Goal: Task Accomplishment & Management: Complete application form

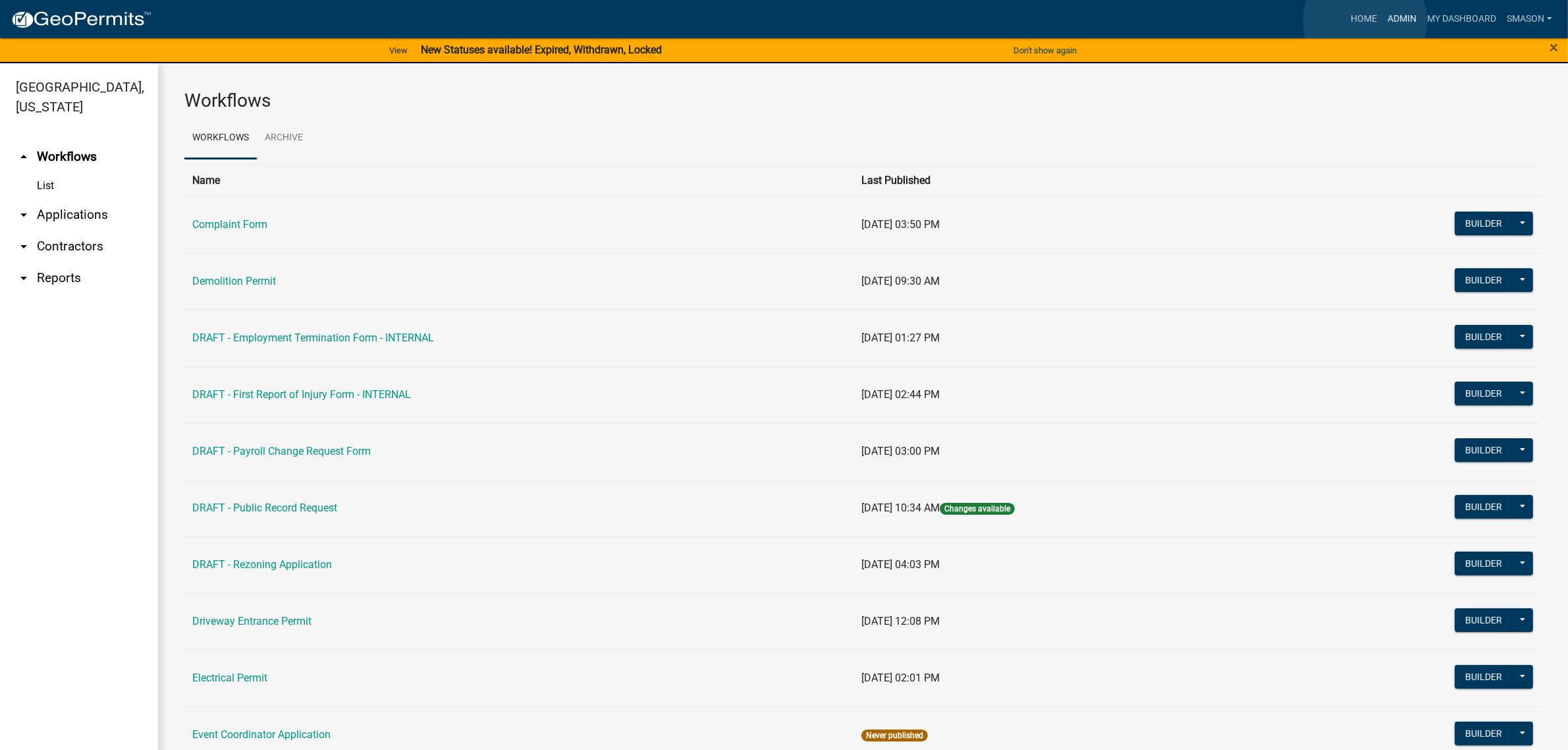
click at [1382, 21] on link "Admin" at bounding box center [1402, 19] width 39 height 25
click at [86, 231] on link "arrow_drop_down Applications" at bounding box center [79, 215] width 158 height 32
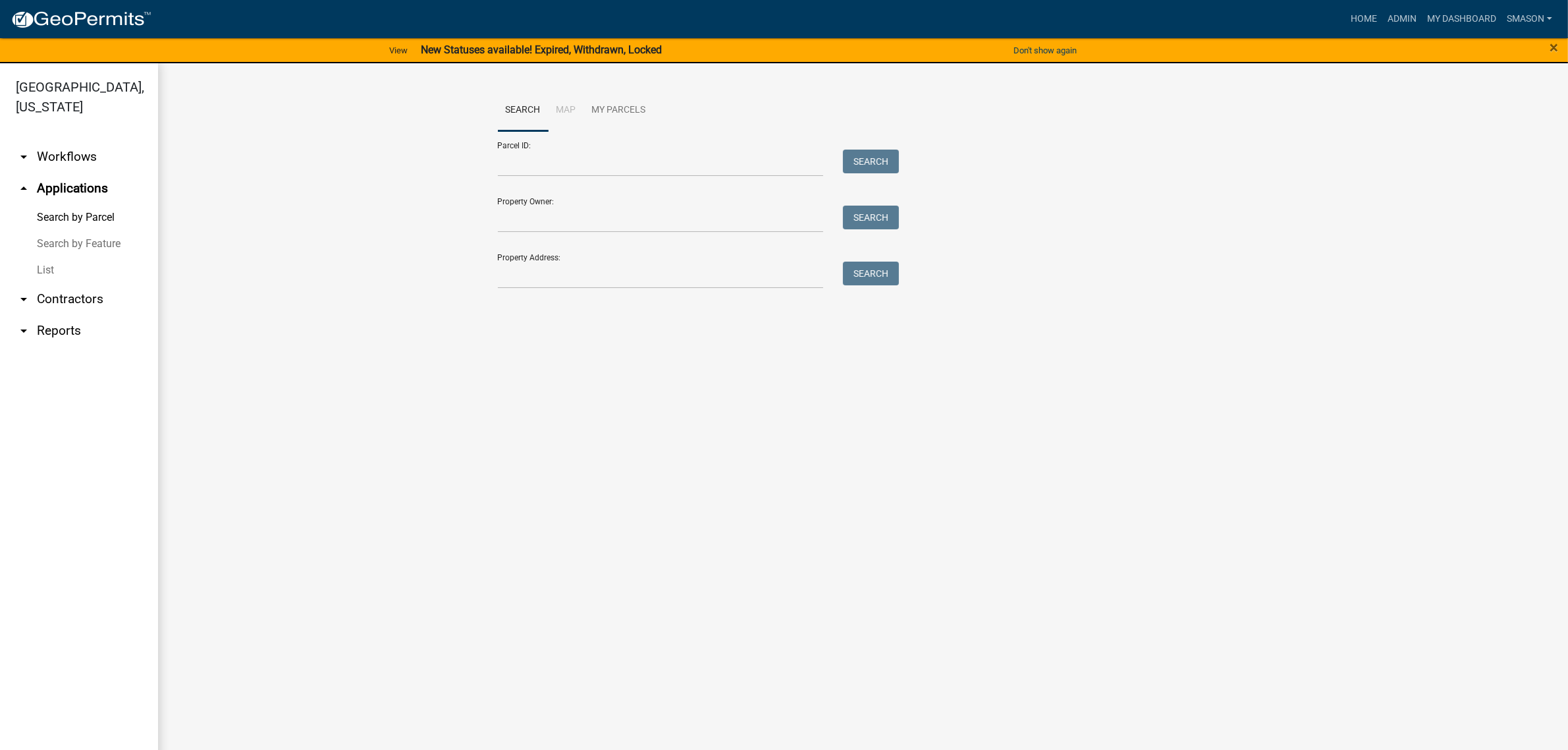
click at [57, 283] on link "List" at bounding box center [79, 270] width 158 height 27
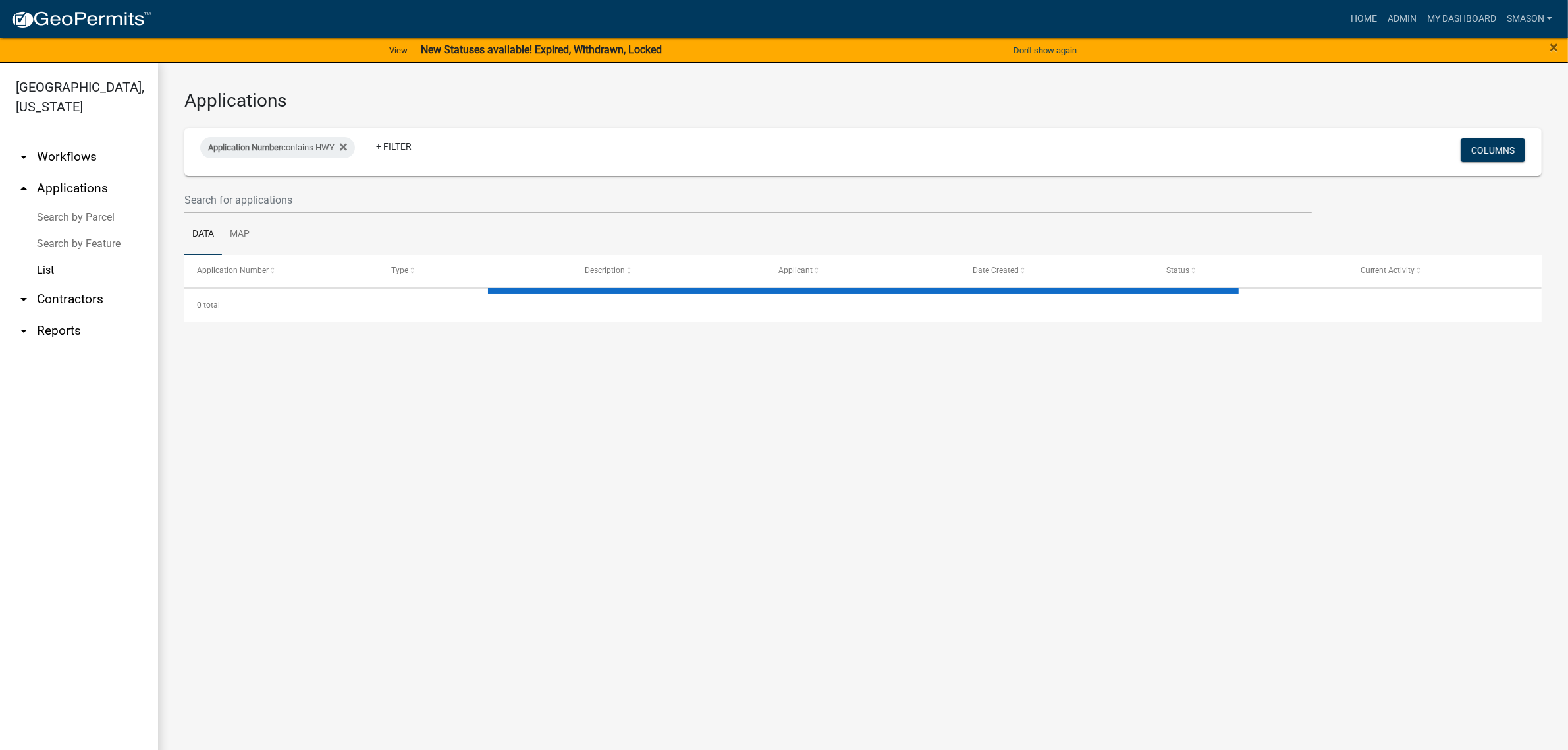
select select "3: 100"
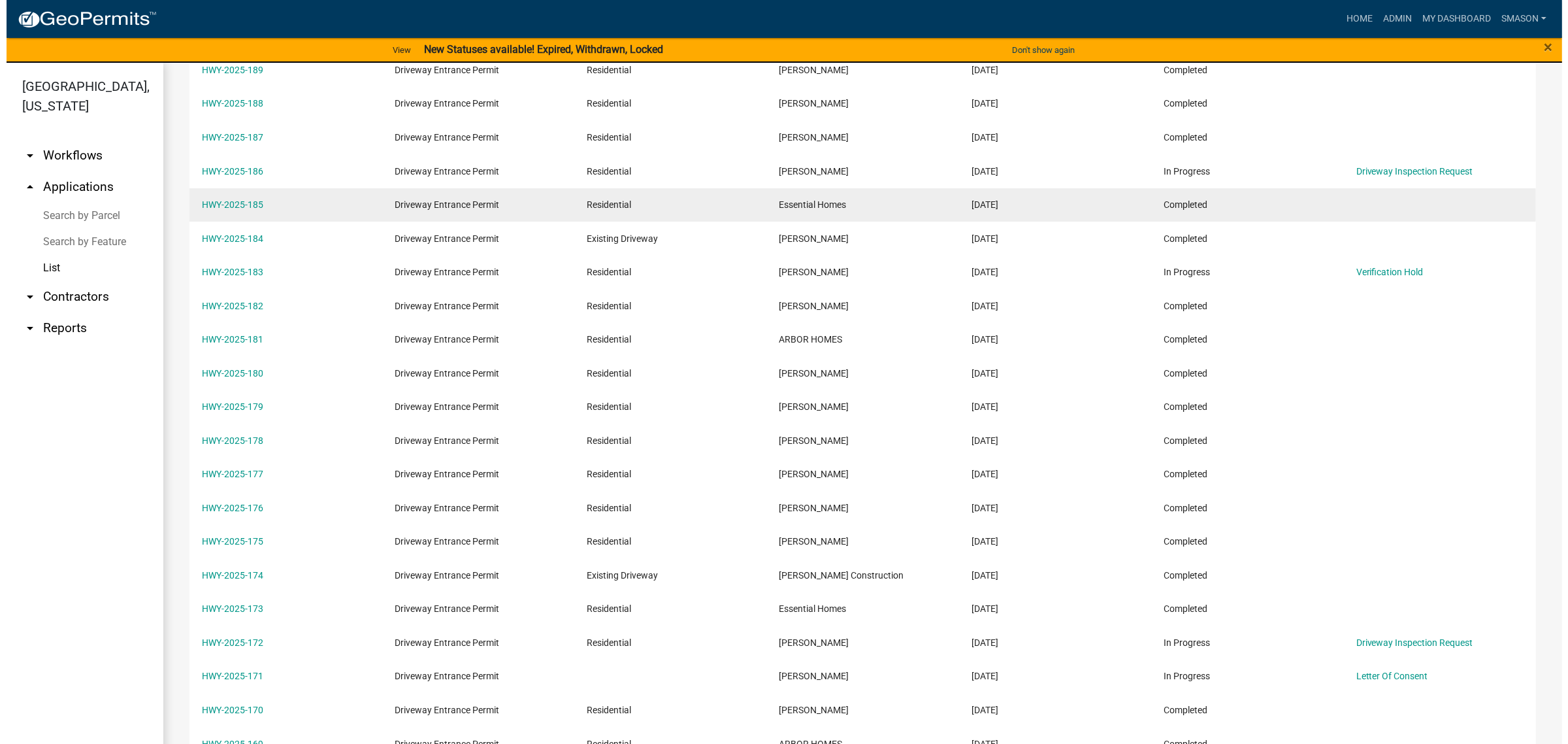
scroll to position [327, 0]
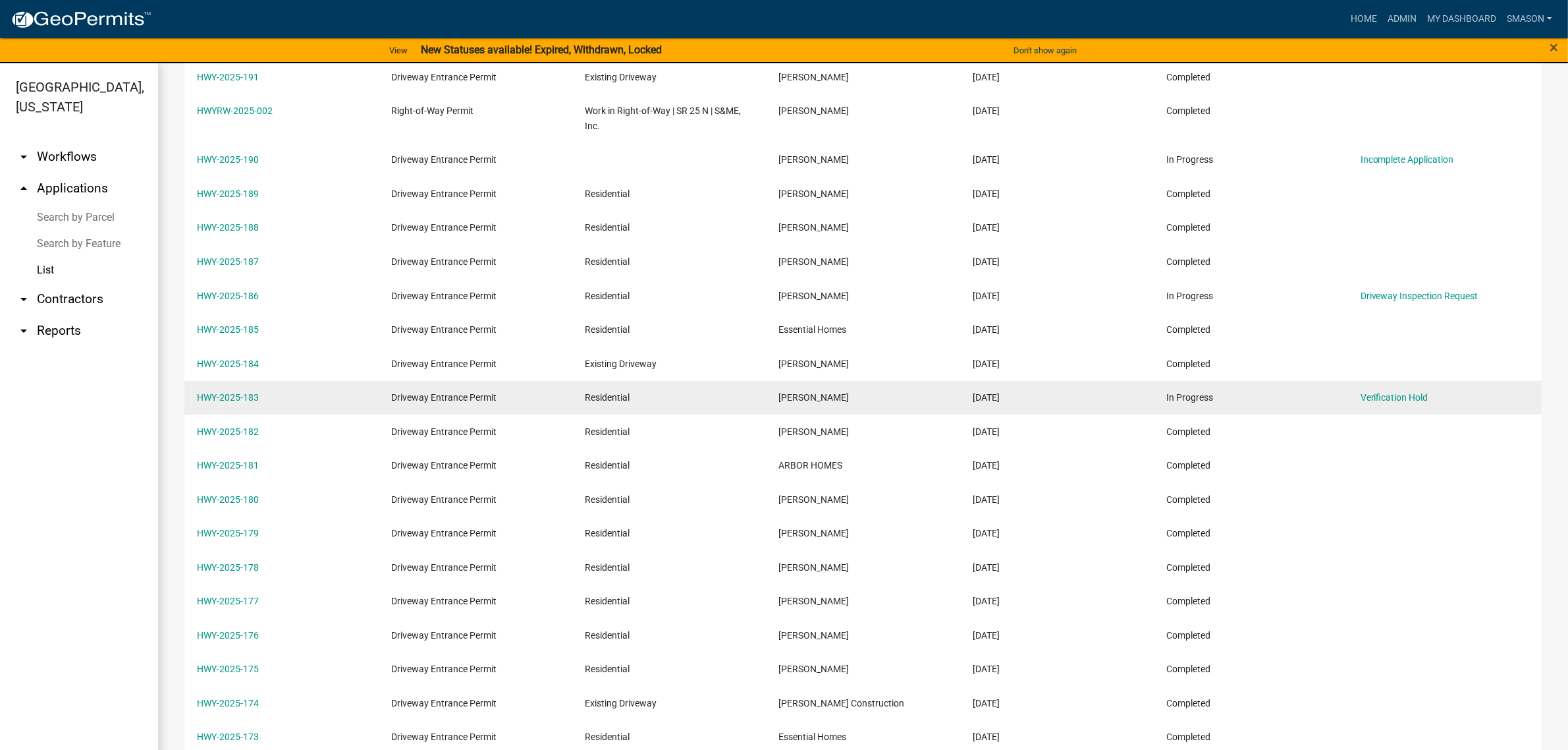
click at [225, 406] on div "HWY-2025-183" at bounding box center [282, 398] width 169 height 15
click at [228, 402] on link "HWY-2025-183" at bounding box center [228, 397] width 62 height 11
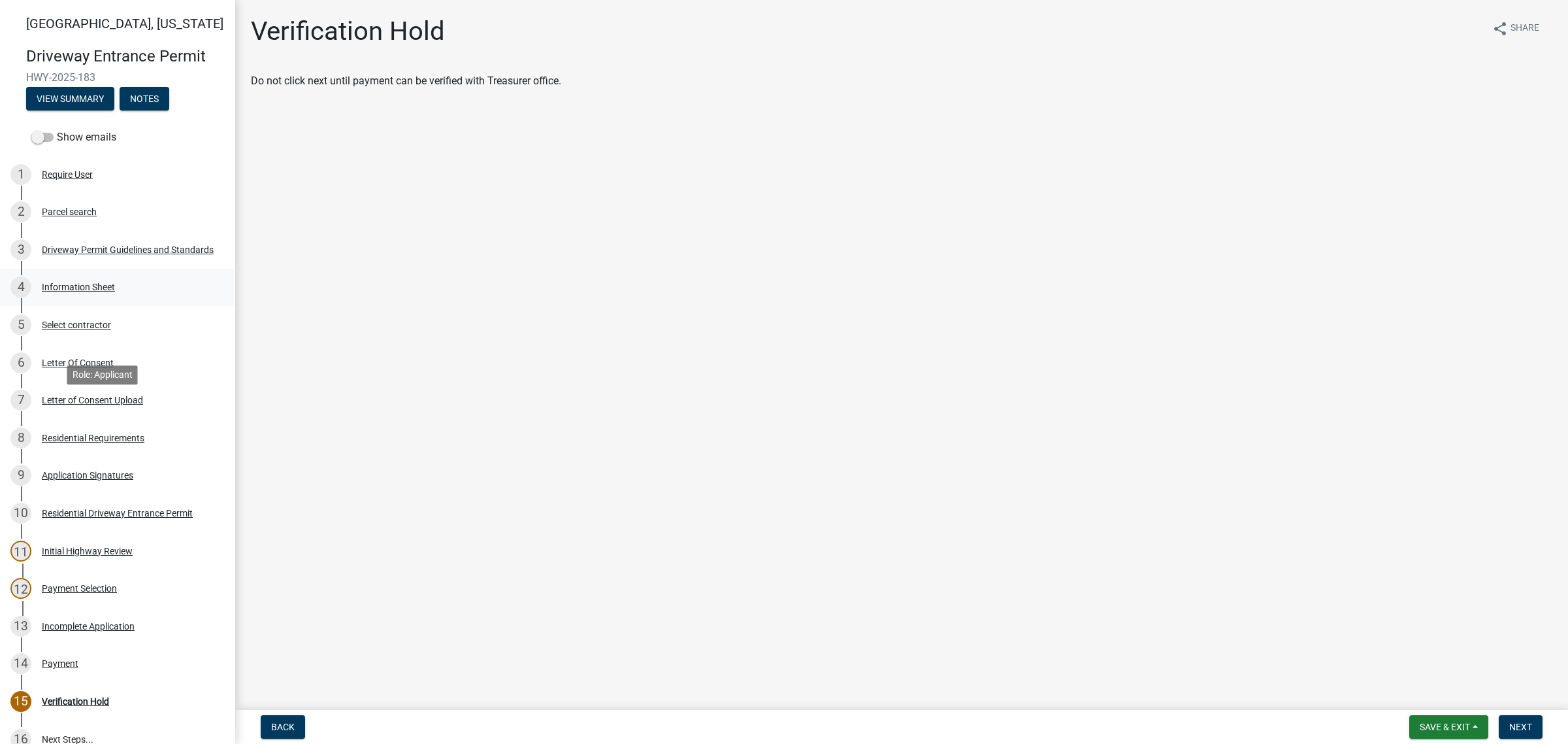
click at [96, 291] on div "Information Sheet" at bounding box center [78, 286] width 73 height 9
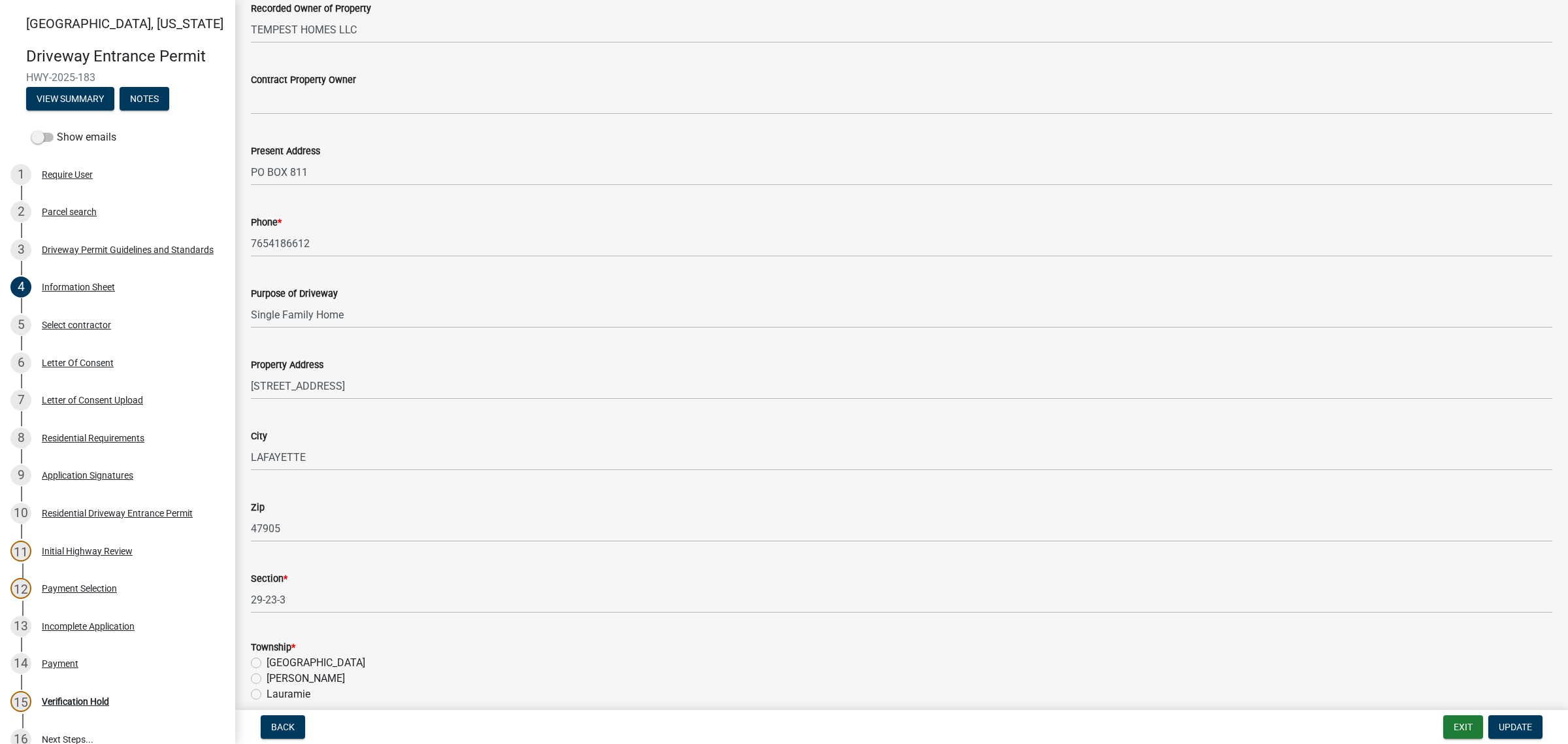
scroll to position [327, 0]
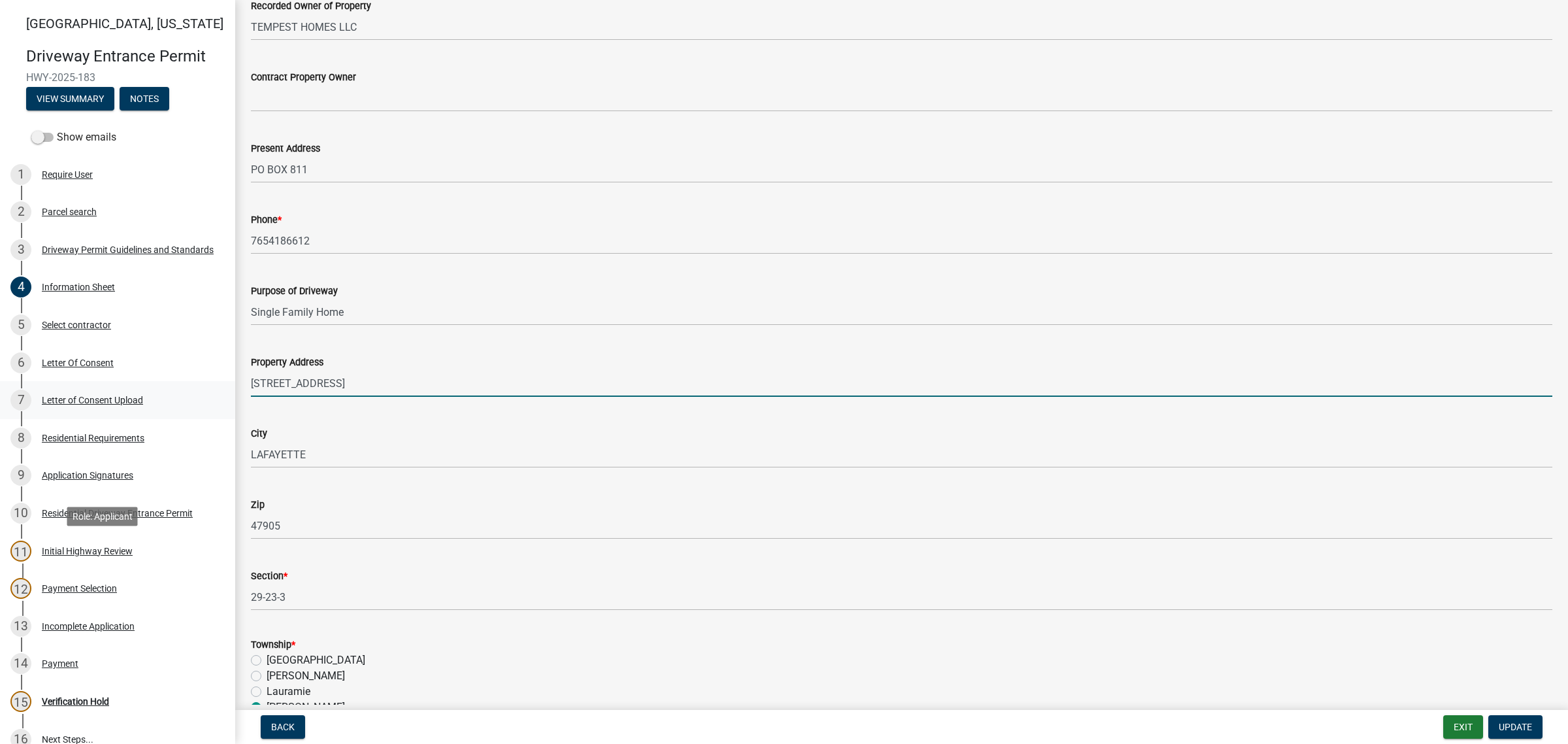
drag, startPoint x: 402, startPoint y: 557, endPoint x: 195, endPoint y: 580, distance: 208.3
click at [177, 564] on div "Tippecanoe County, Indiana Driveway Entrance Permit HWY-2025-183 View Summary N…" at bounding box center [784, 372] width 1568 height 744
click at [432, 396] on input "[STREET_ADDRESS]" at bounding box center [902, 383] width 1302 height 27
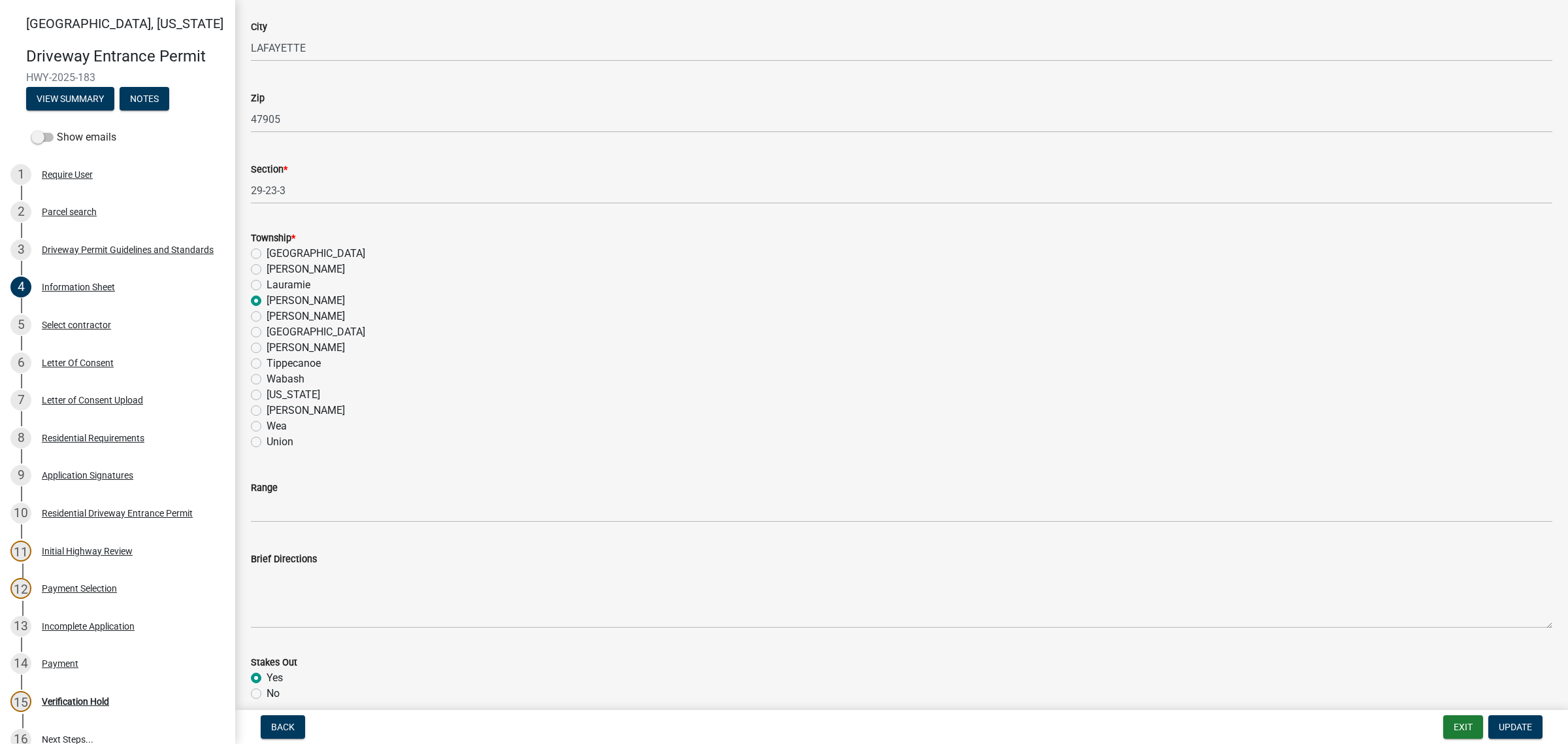
scroll to position [980, 0]
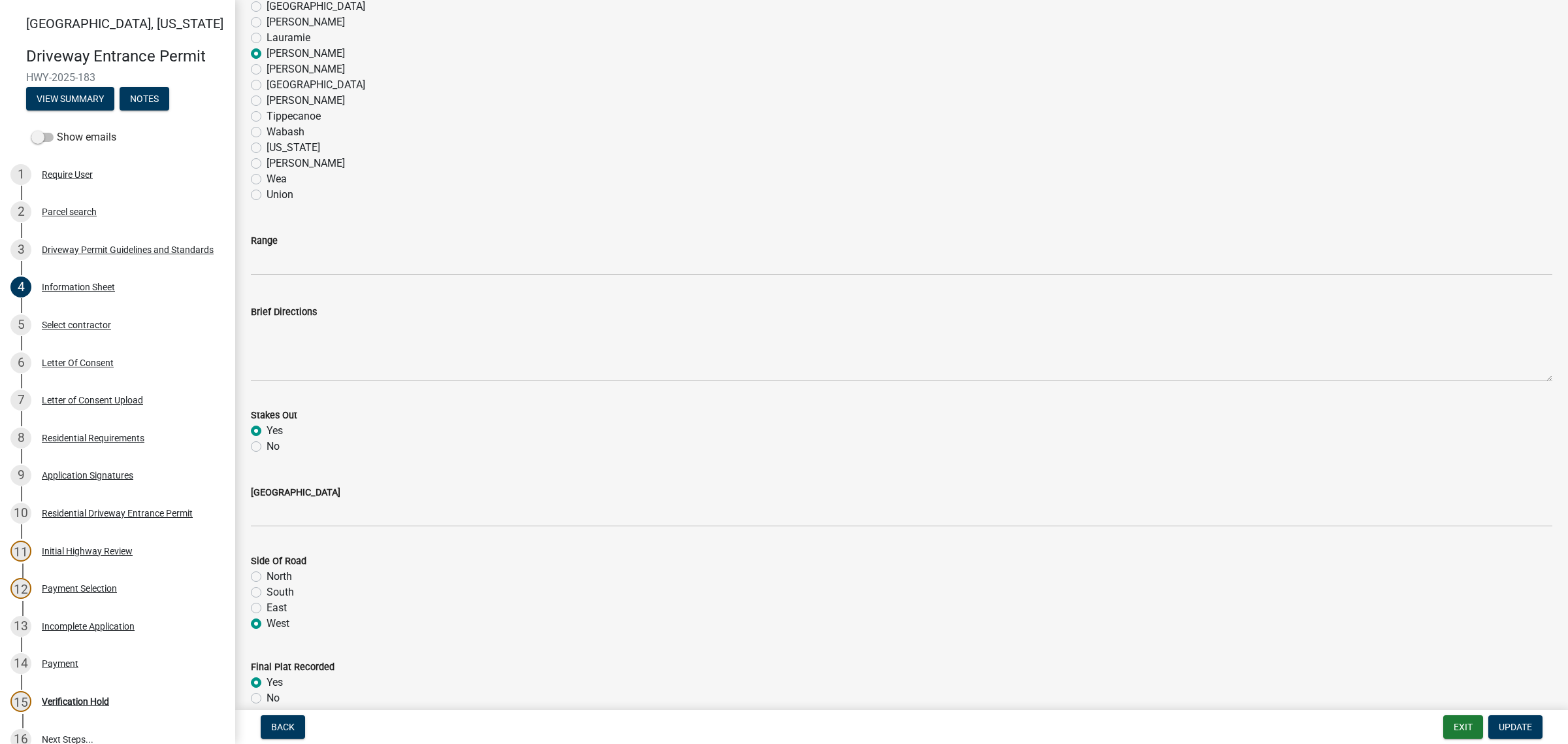
type input "[STREET_ADDRESS]"
click at [321, 275] on input "Range" at bounding box center [902, 261] width 1302 height 27
type input "3"
click at [702, 171] on div "Wayne" at bounding box center [902, 163] width 1302 height 16
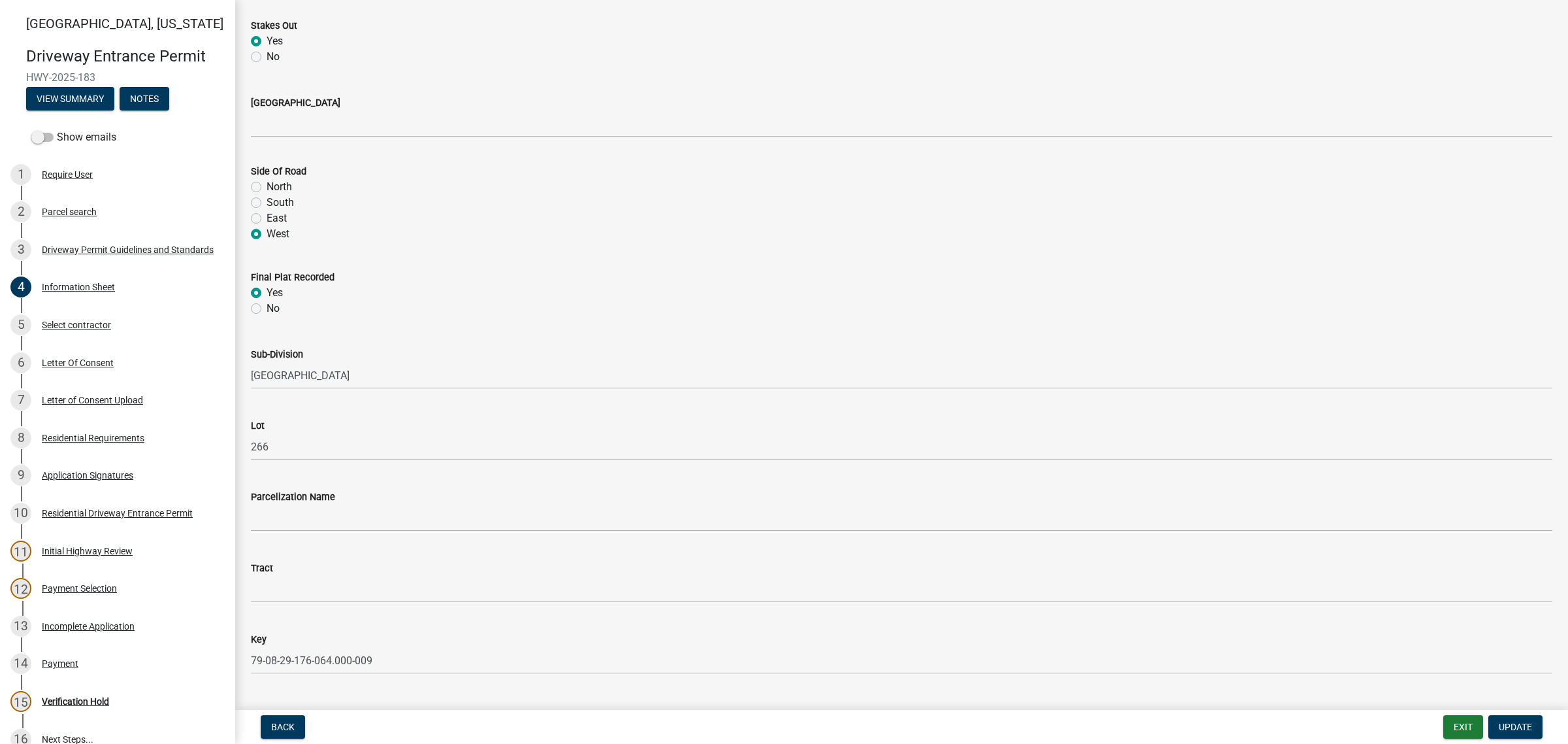
scroll to position [1389, 0]
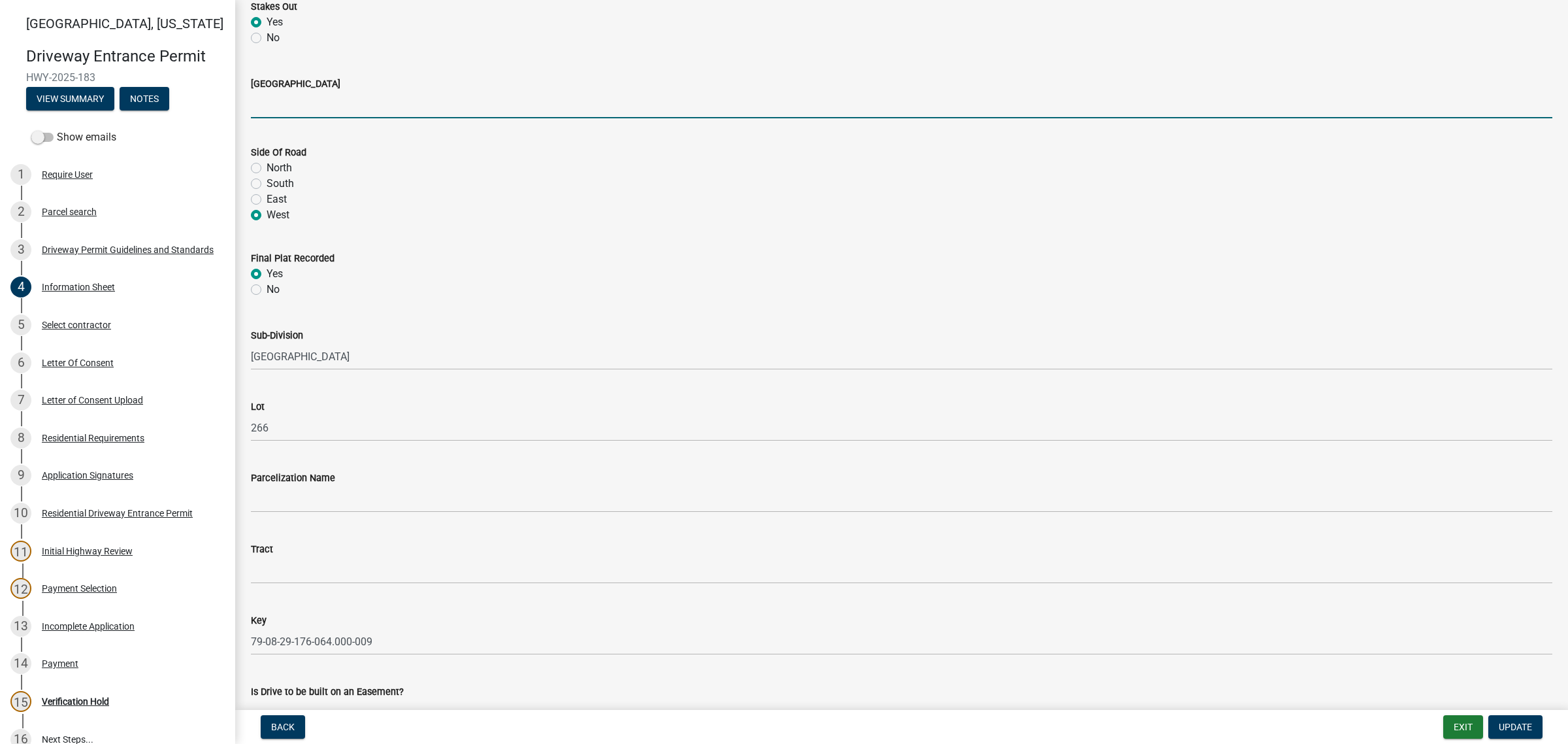
click at [286, 119] on input "[GEOGRAPHIC_DATA]" at bounding box center [902, 105] width 1302 height 27
type input "E 50 S"
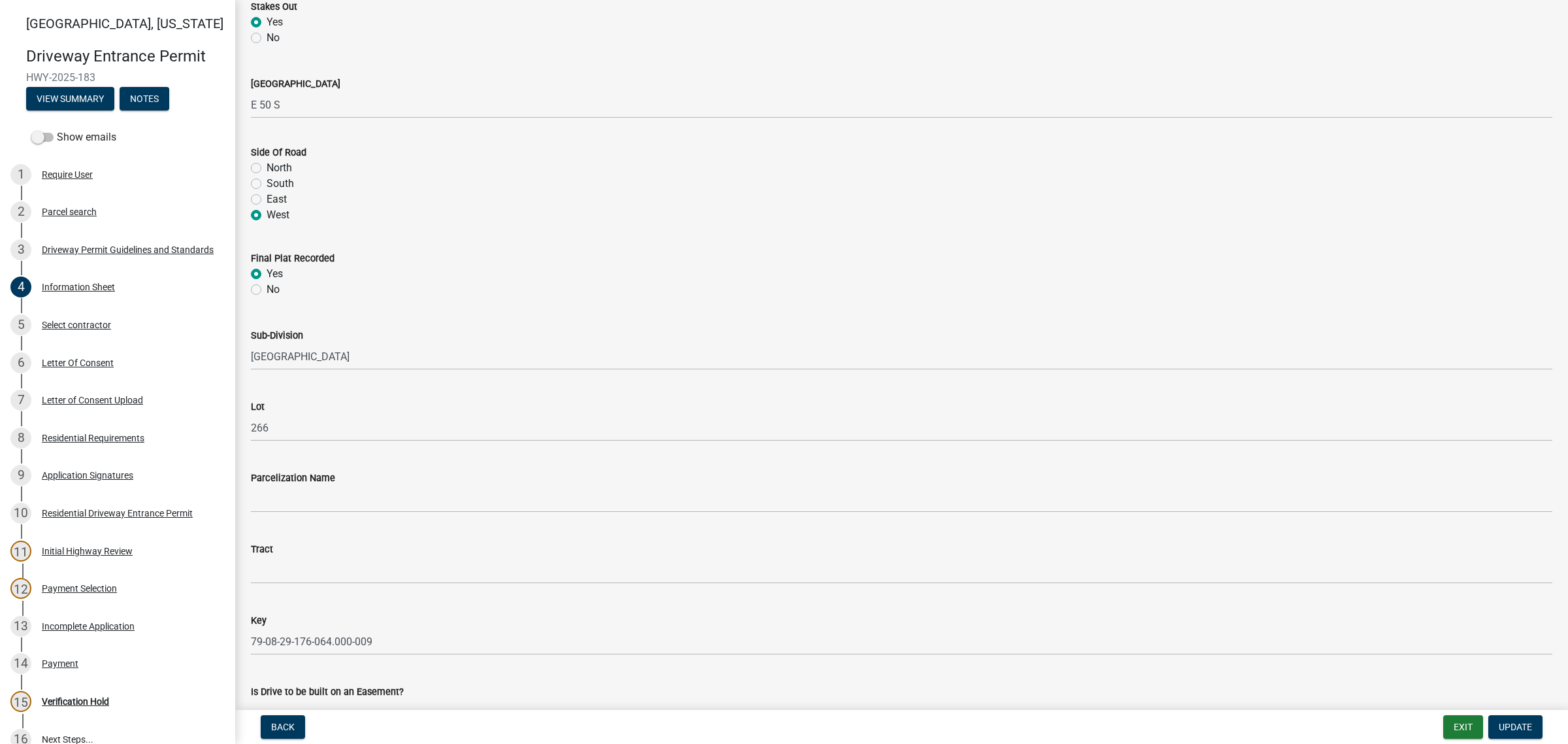
click at [632, 46] on div "No" at bounding box center [902, 37] width 1302 height 16
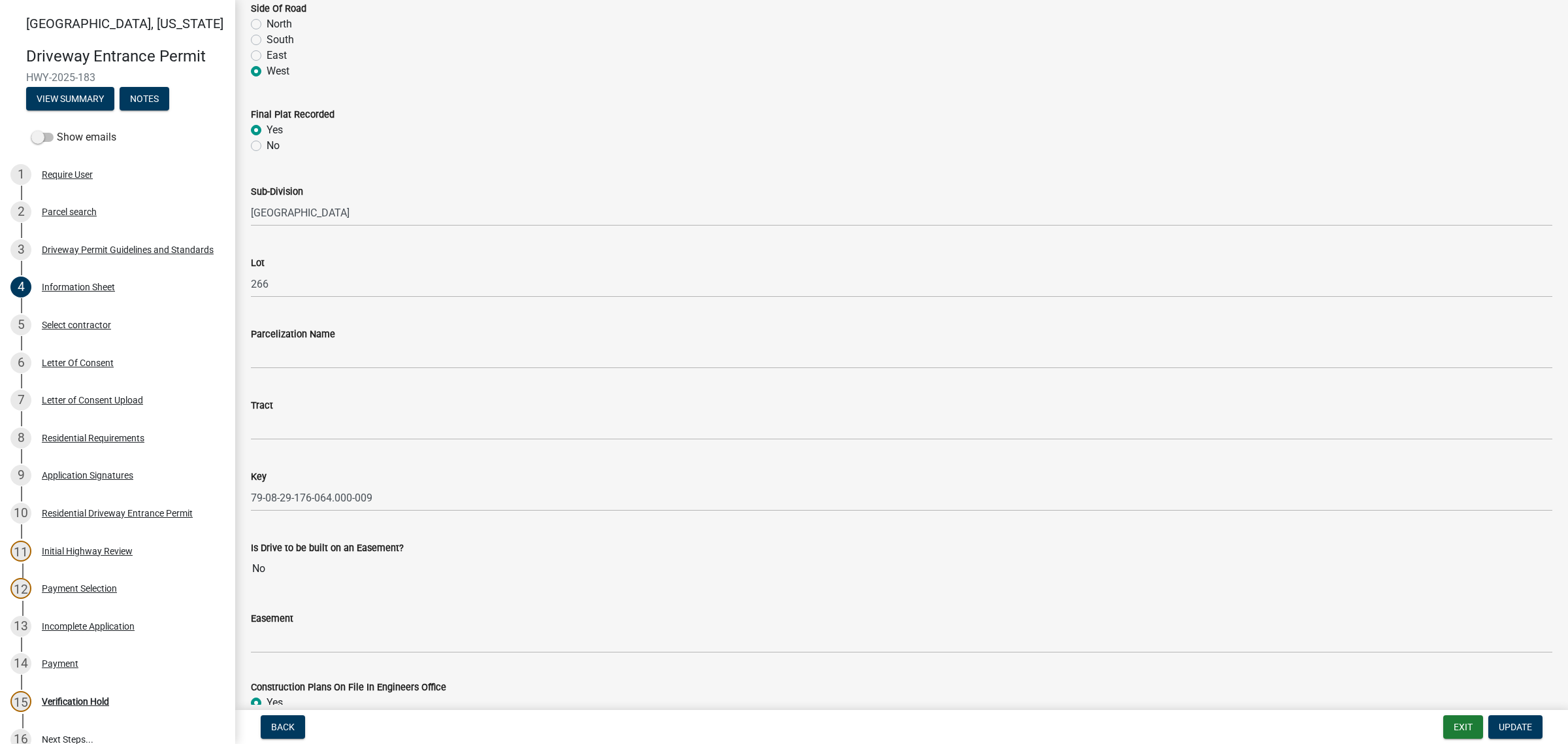
scroll to position [1797, 0]
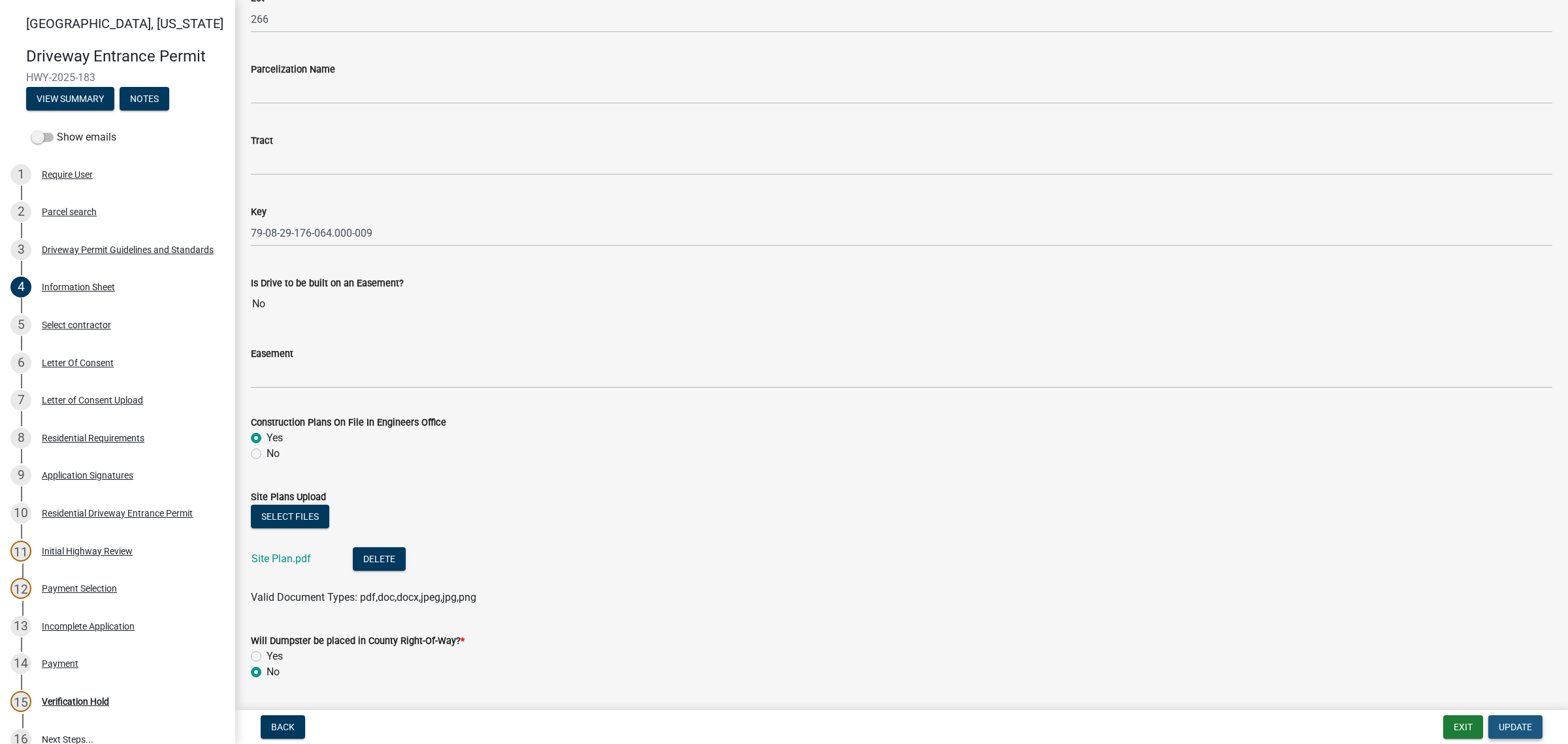
click at [1513, 727] on span "Update" at bounding box center [1516, 727] width 33 height 11
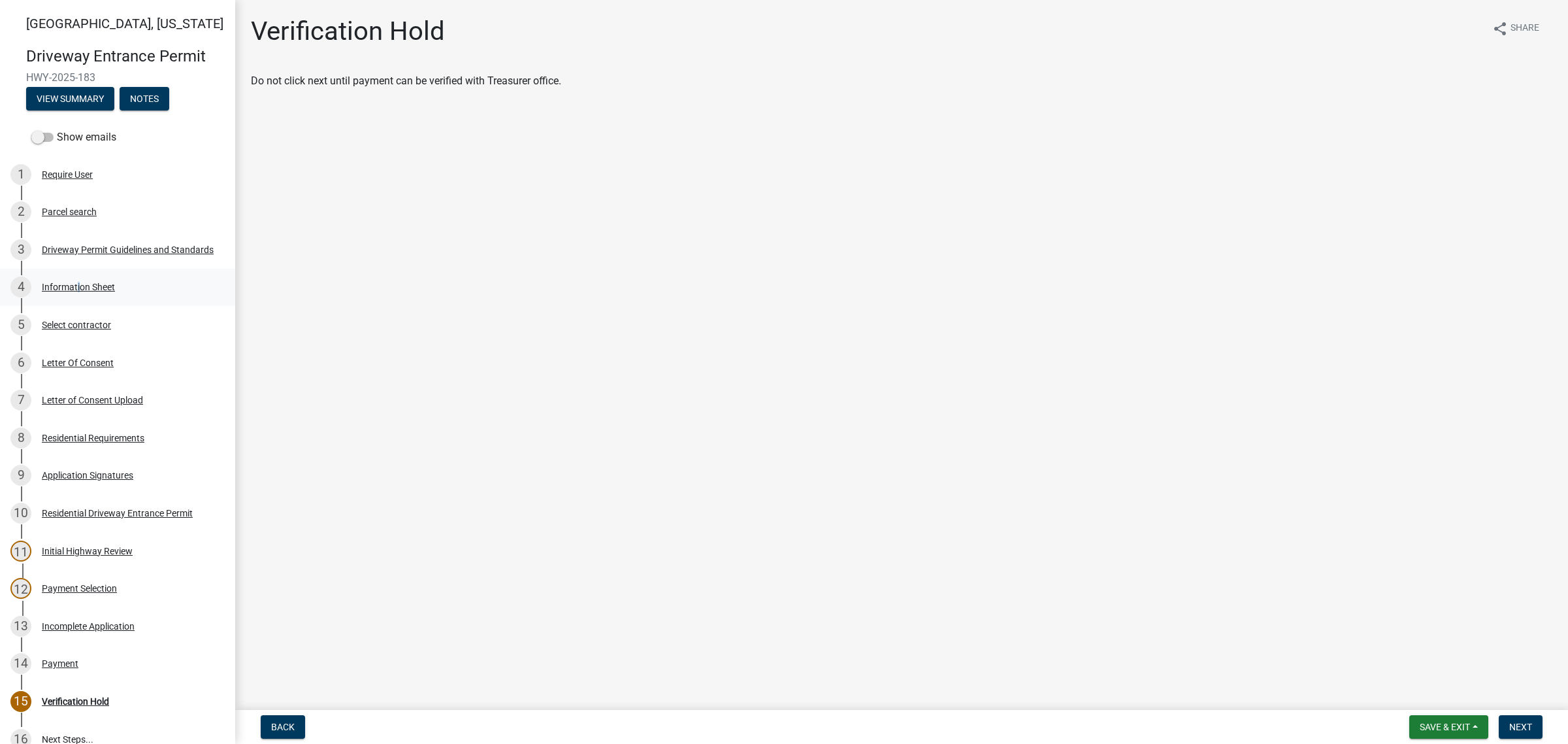
click at [95, 291] on div "Information Sheet" at bounding box center [78, 286] width 73 height 9
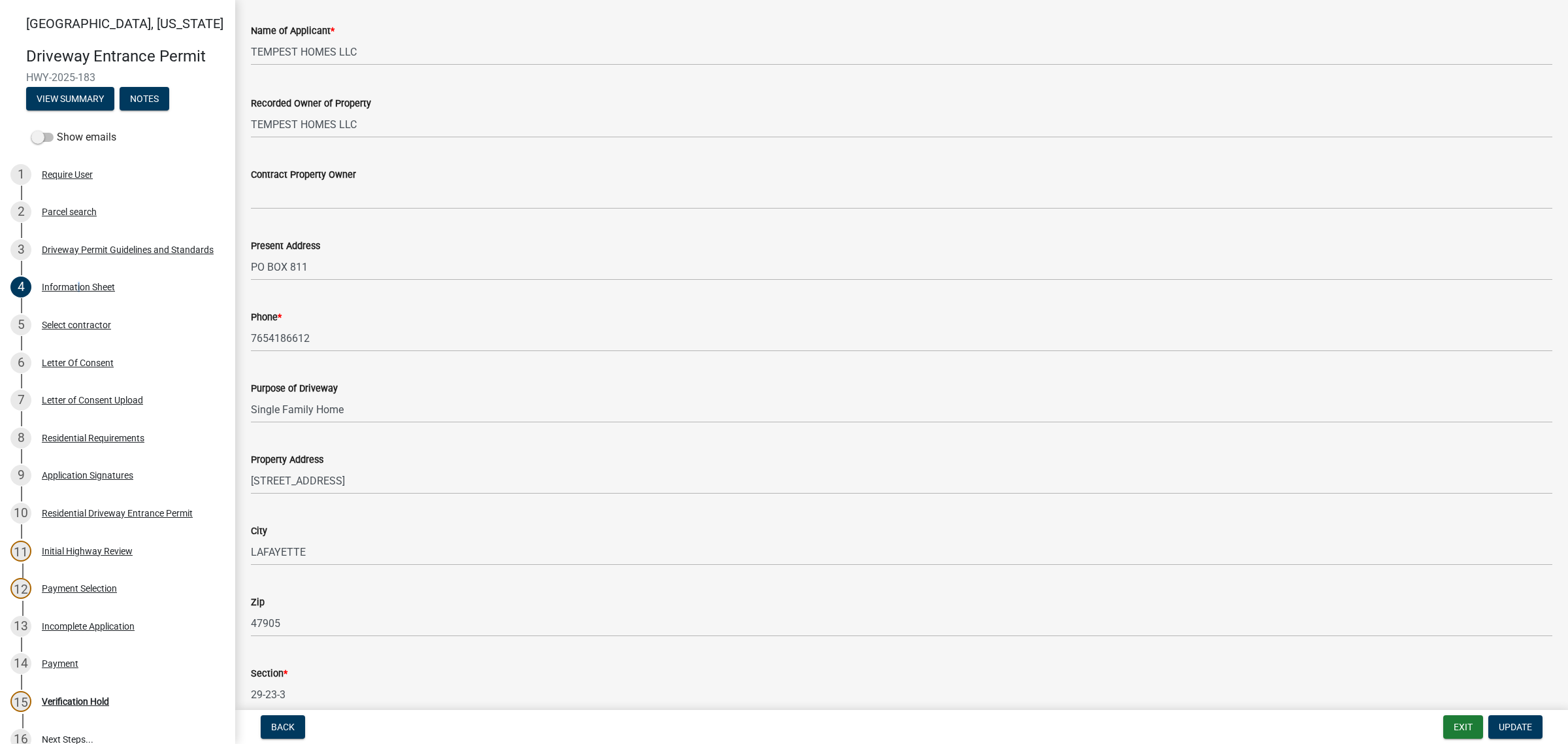
scroll to position [490, 0]
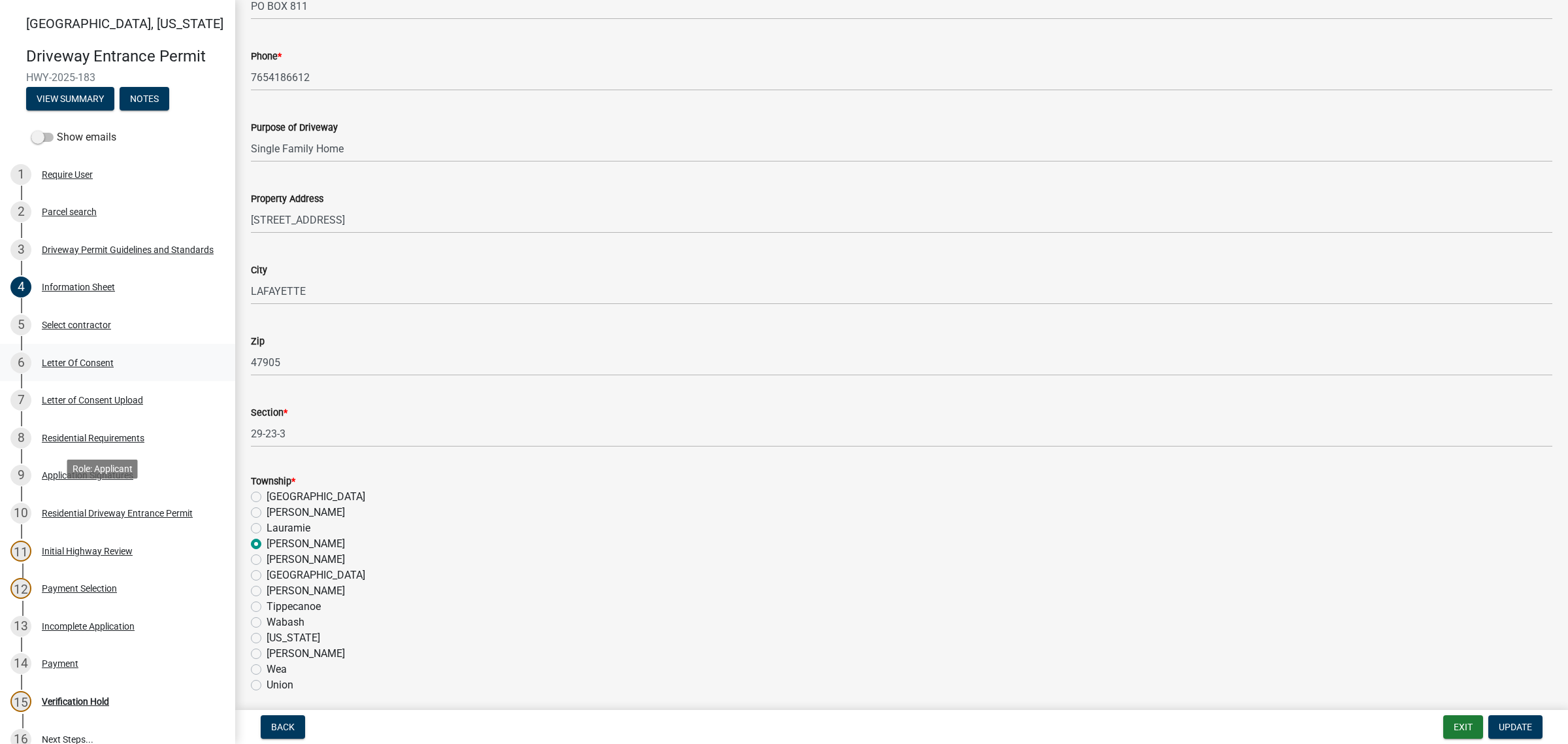
click at [90, 367] on div "Letter Of Consent" at bounding box center [77, 362] width 72 height 9
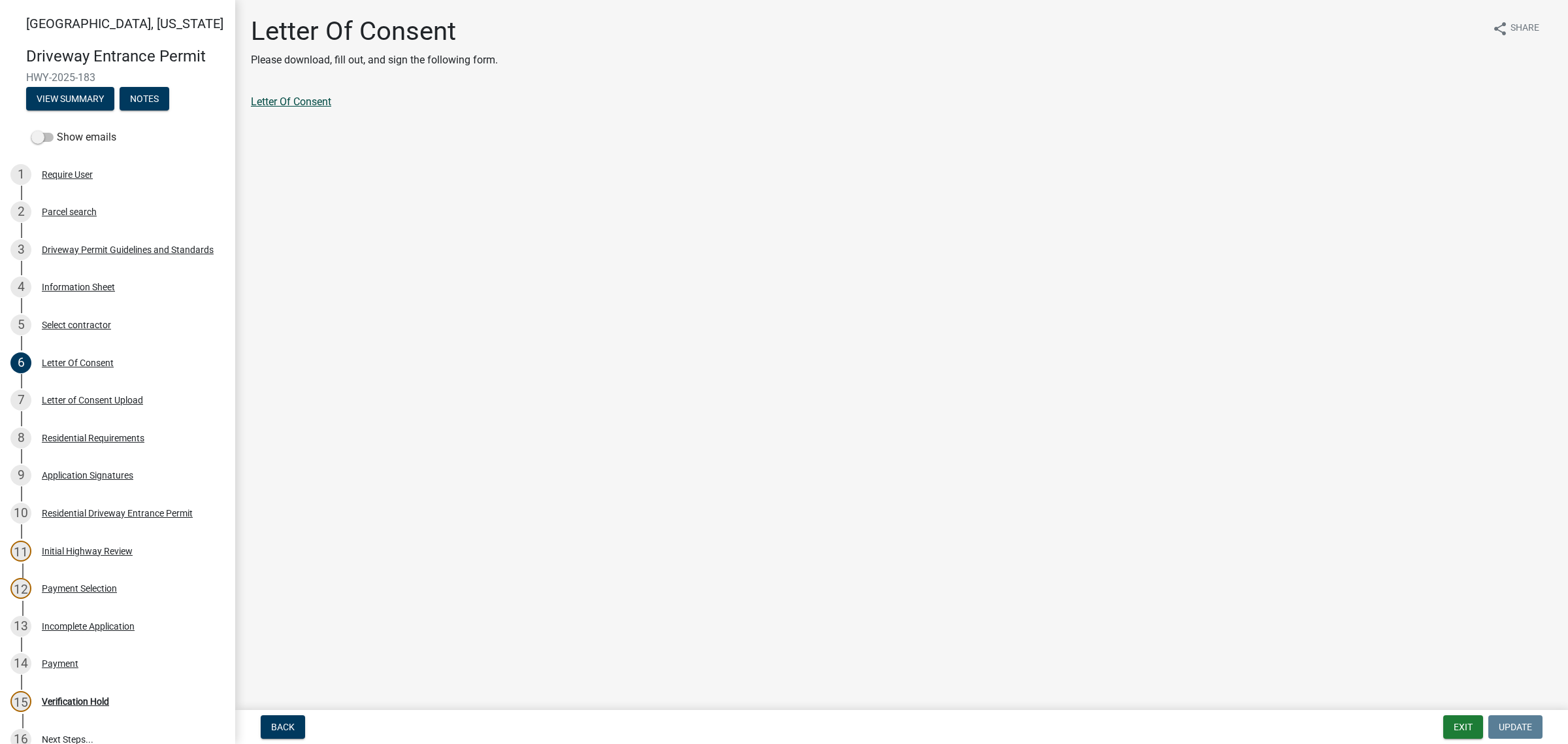
click at [303, 108] on link "Letter Of Consent" at bounding box center [291, 101] width 80 height 12
click at [113, 479] on div "Application Signatures" at bounding box center [87, 474] width 91 height 9
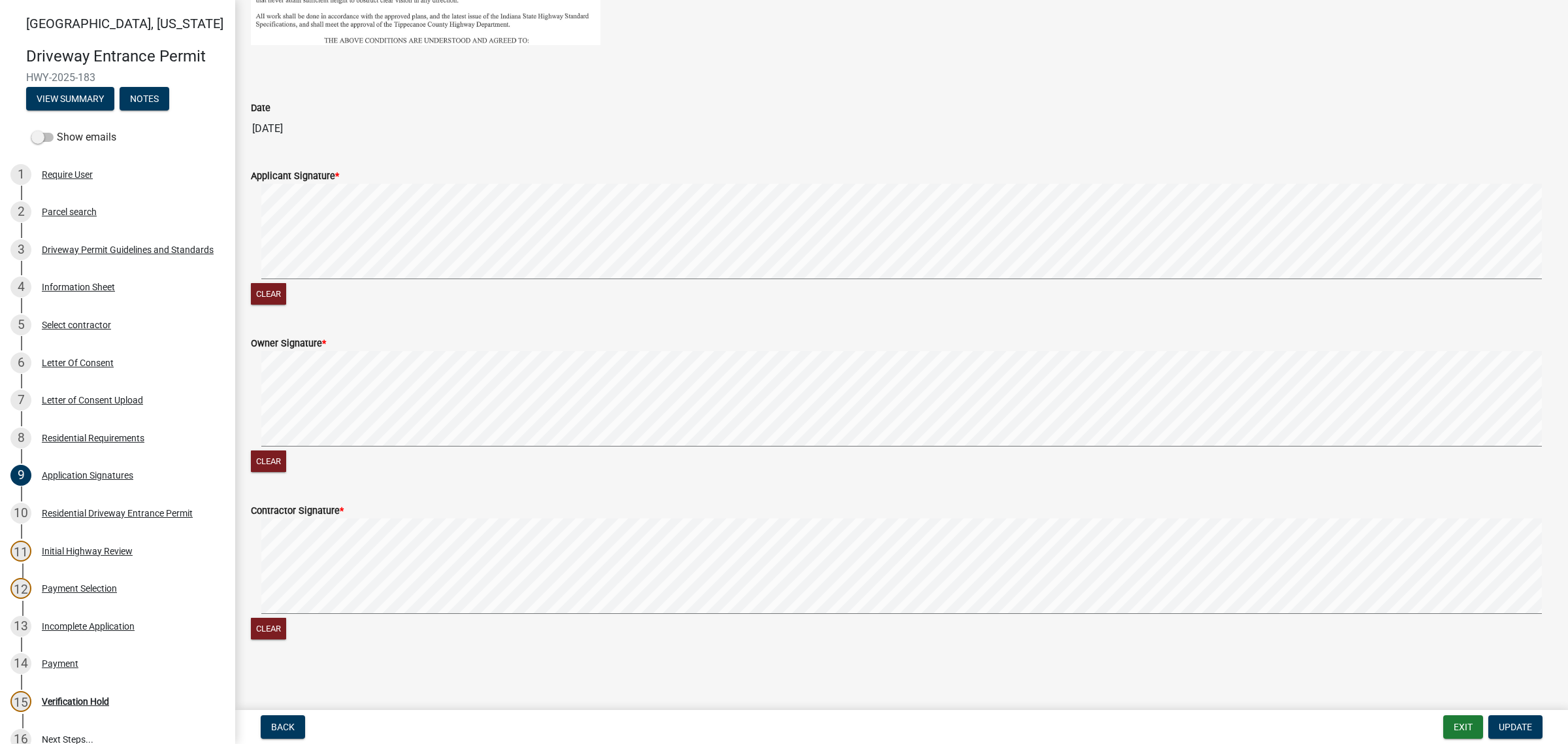
scroll to position [681, 0]
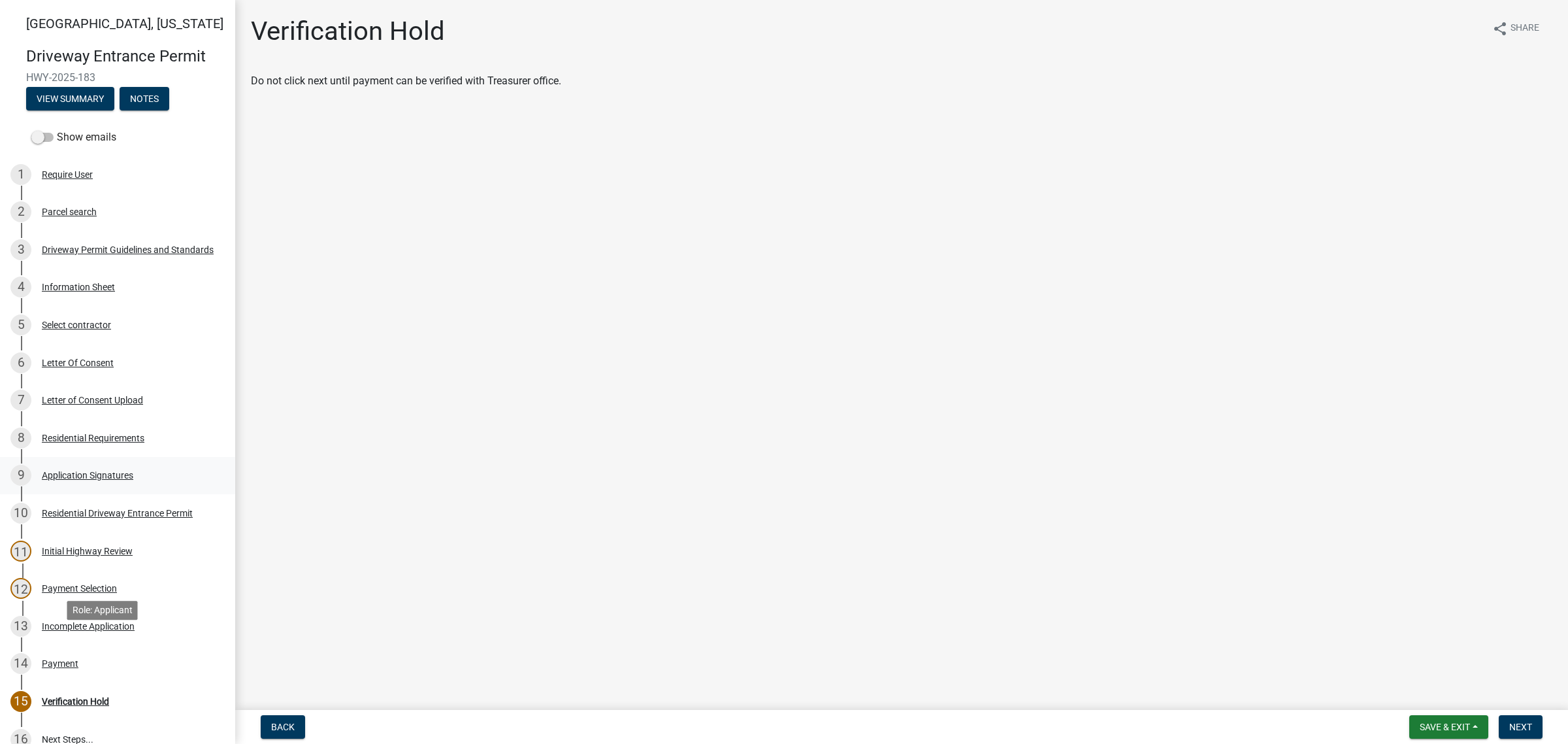
click at [90, 479] on div "Application Signatures" at bounding box center [87, 474] width 91 height 9
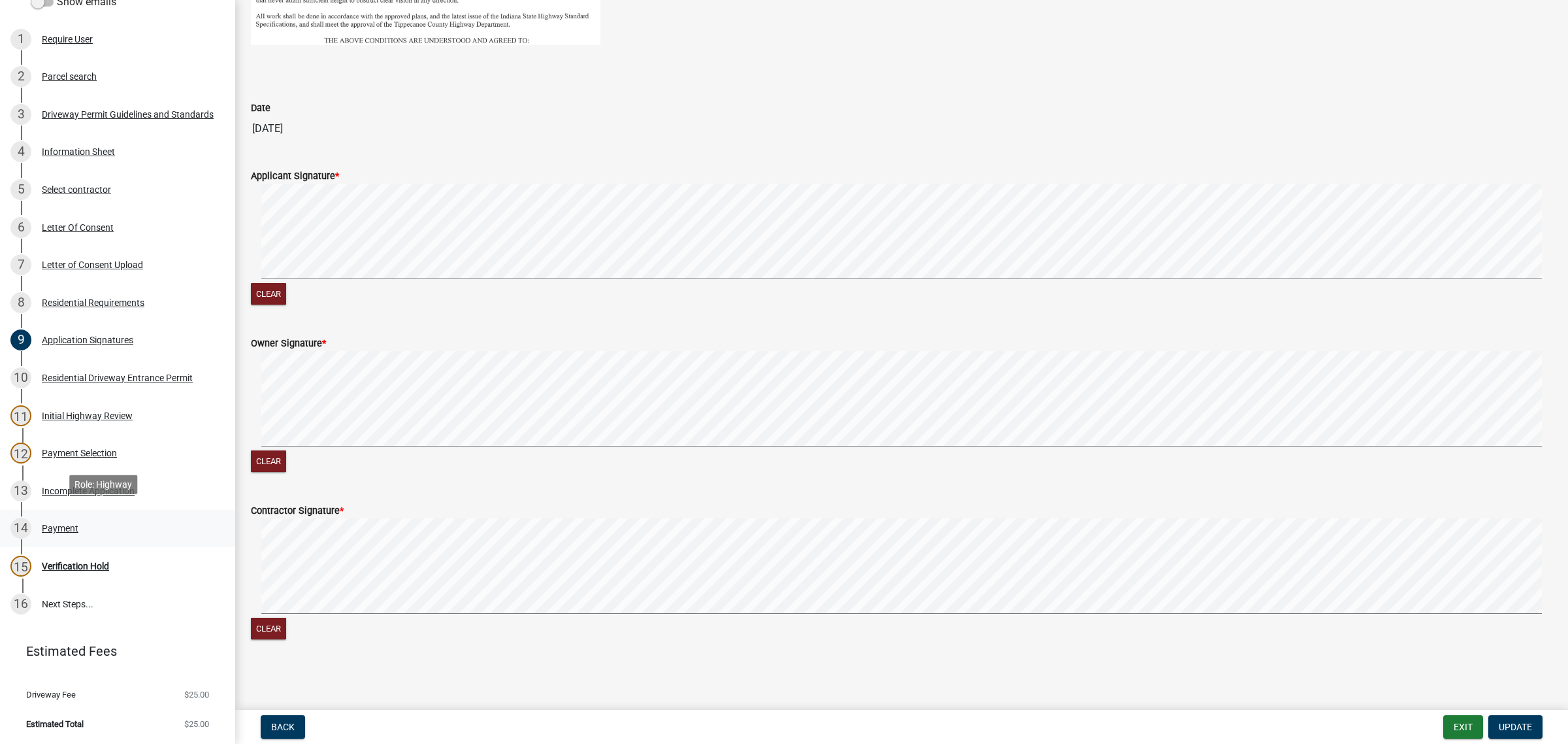
scroll to position [409, 0]
click at [76, 523] on div "Payment" at bounding box center [60, 528] width 36 height 9
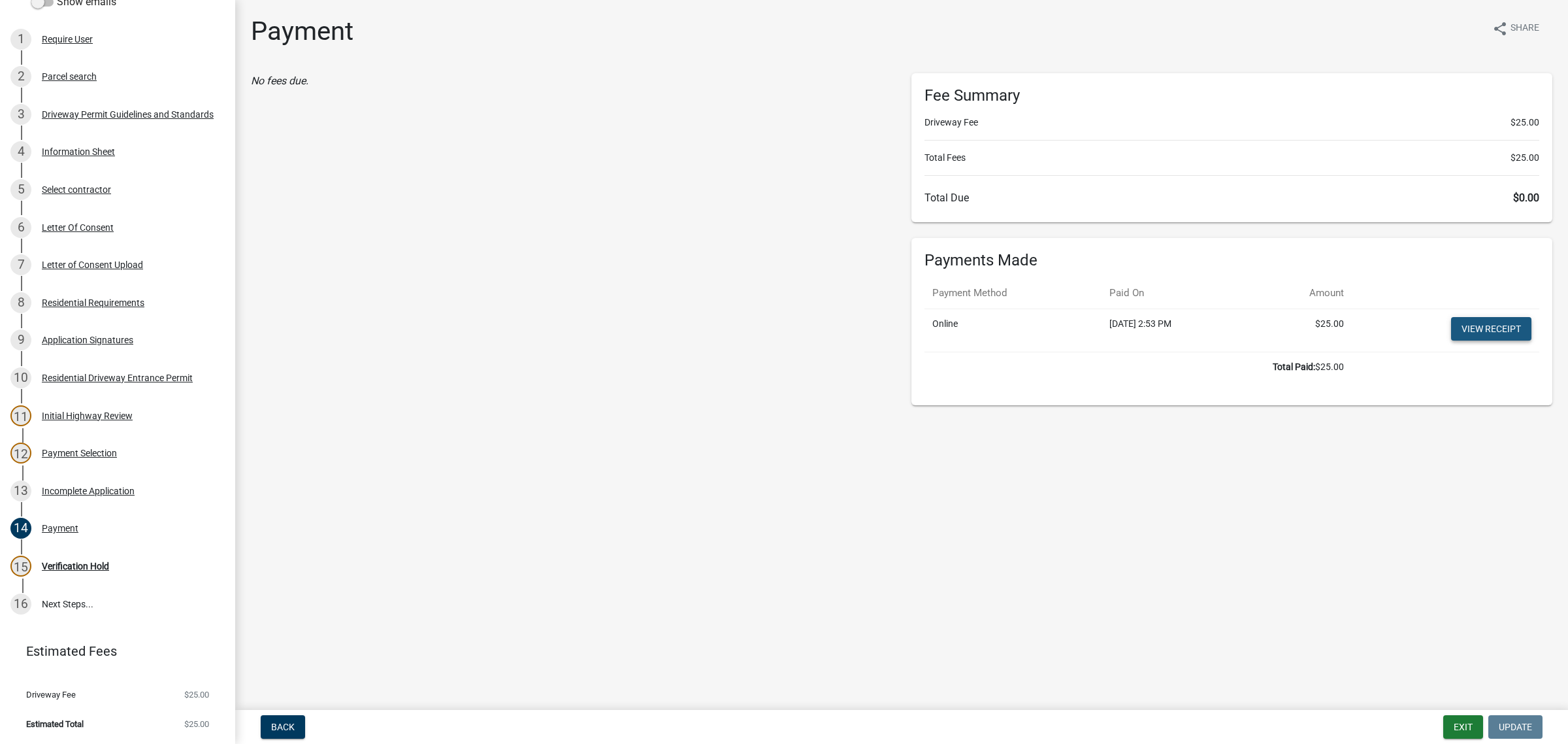
click at [1478, 341] on link "View receipt" at bounding box center [1491, 328] width 80 height 23
click at [104, 562] on div "Verification Hold" at bounding box center [75, 566] width 67 height 9
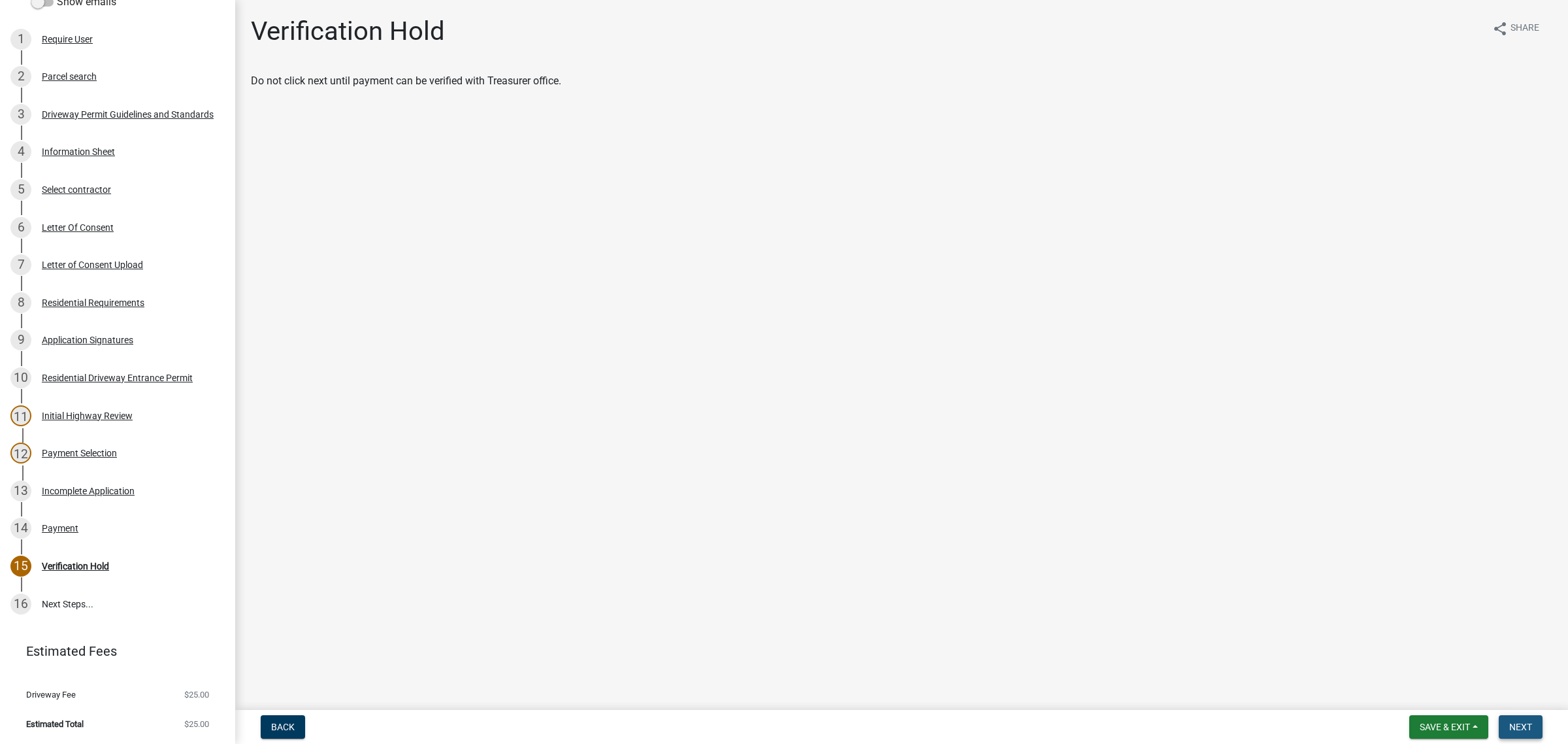
click at [1531, 727] on button "Next" at bounding box center [1521, 727] width 44 height 23
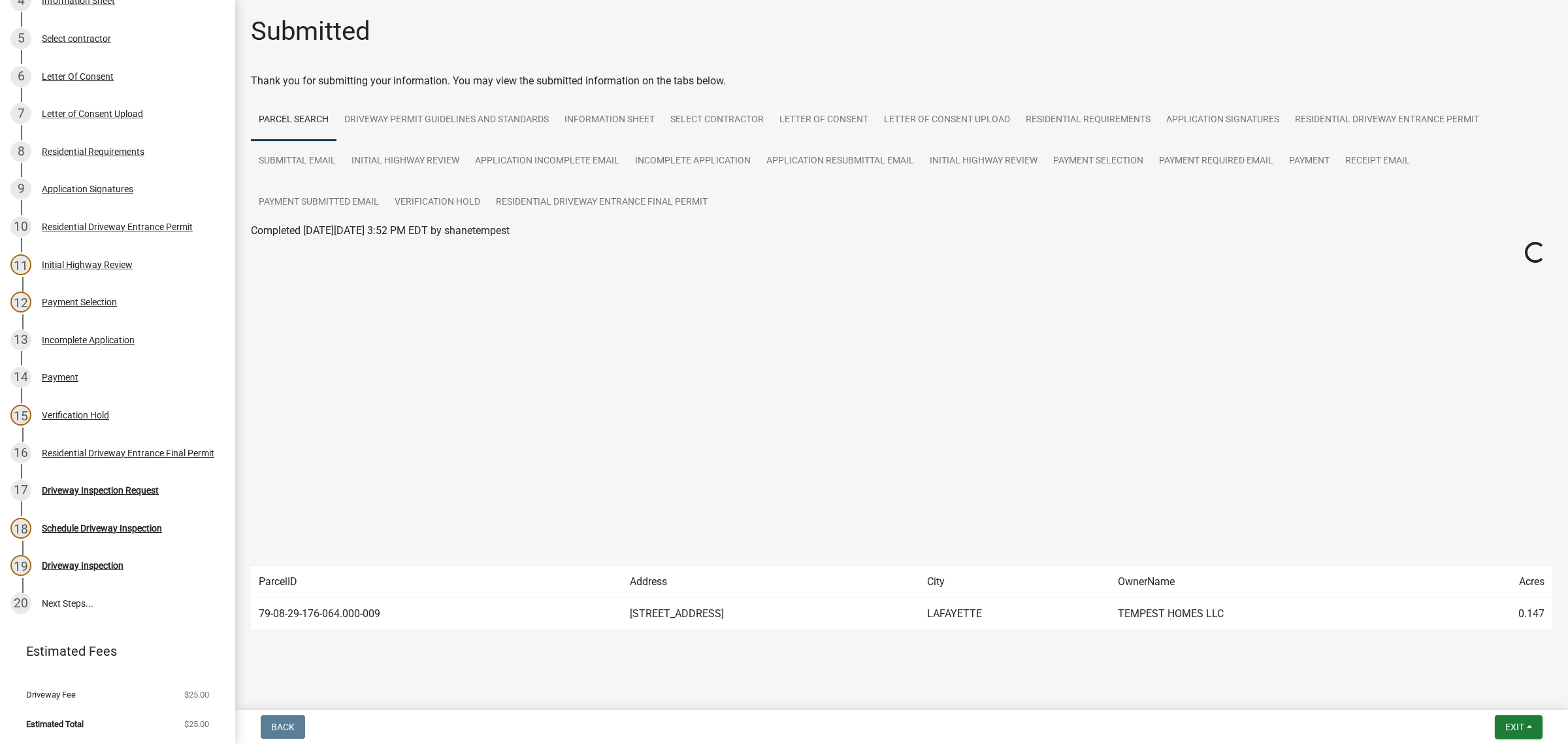
scroll to position [596, 0]
